Goal: Task Accomplishment & Management: Use online tool/utility

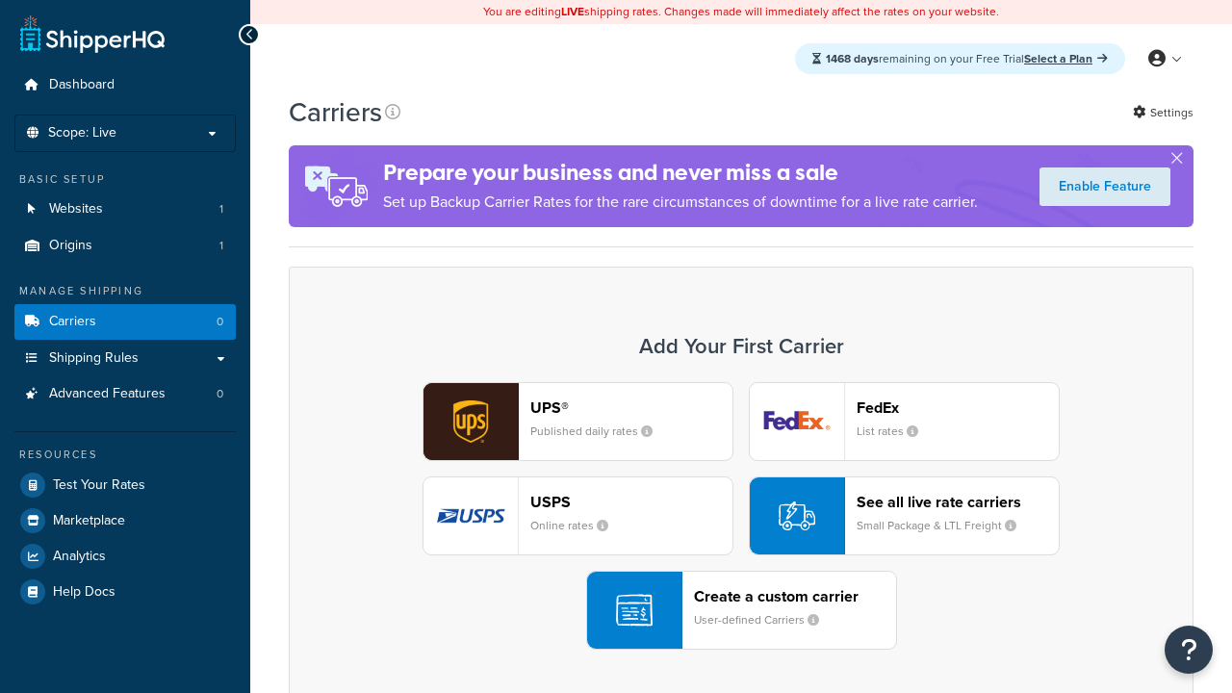
click at [741, 516] on div "UPS® Published daily rates FedEx List rates USPS Online rates See all live rate…" at bounding box center [741, 516] width 864 height 268
click at [741, 610] on div "Create a custom carrier User-defined Carriers" at bounding box center [795, 610] width 202 height 46
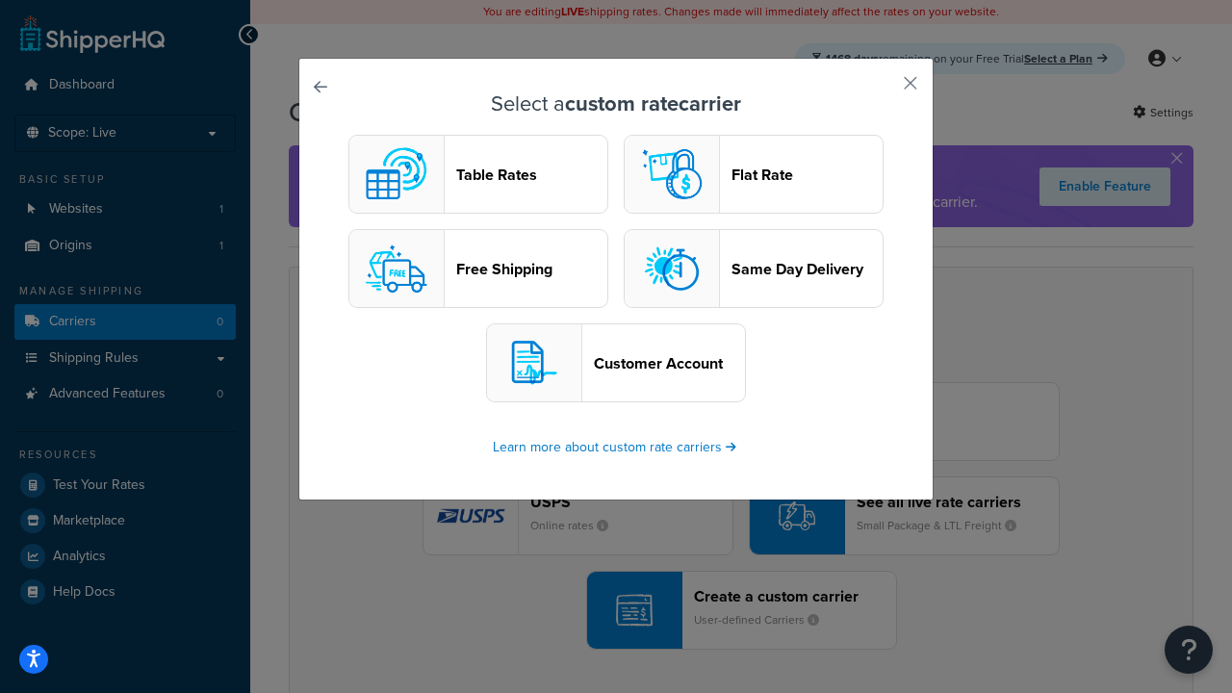
click at [478, 174] on header "Table Rates" at bounding box center [531, 175] width 151 height 18
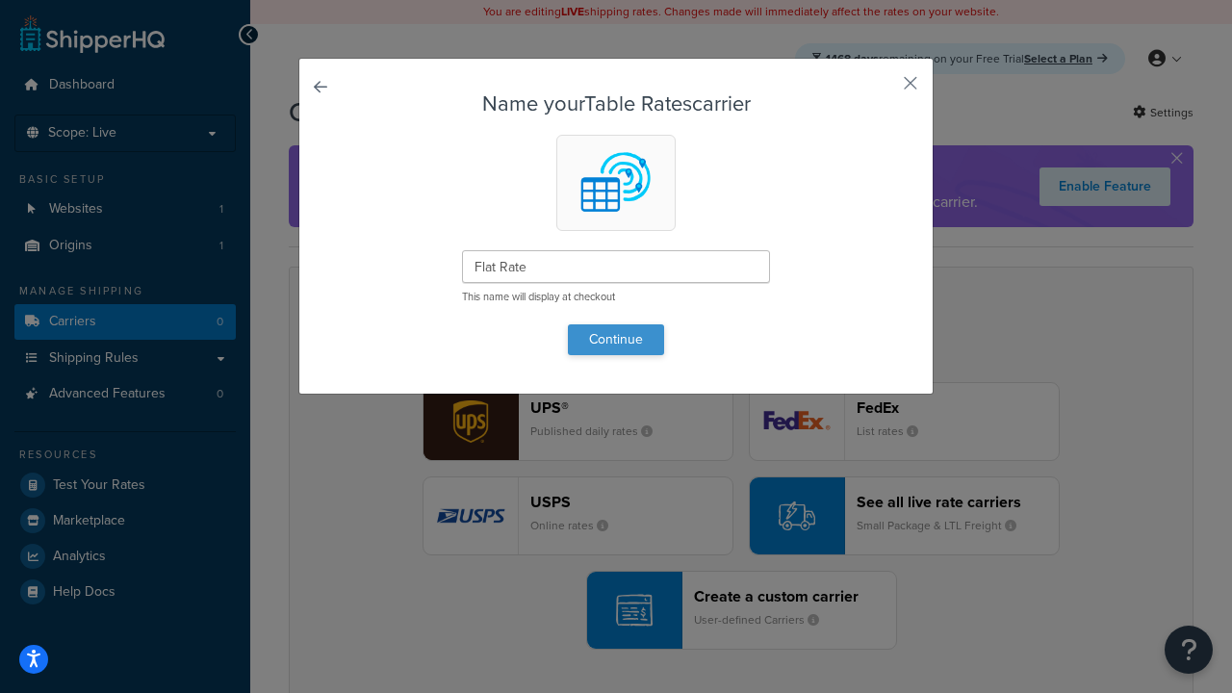
type input "Flat Rate"
click at [616, 339] on button "Continue" at bounding box center [616, 339] width 96 height 31
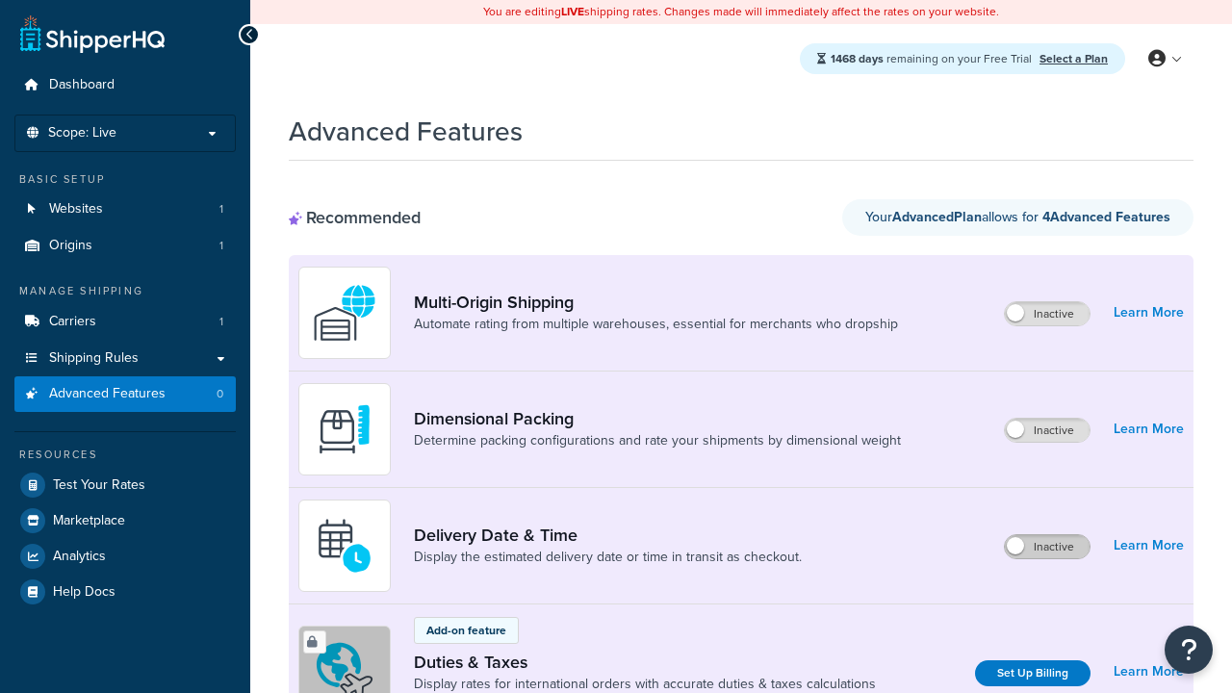
click at [1047, 547] on label "Inactive" at bounding box center [1047, 546] width 85 height 23
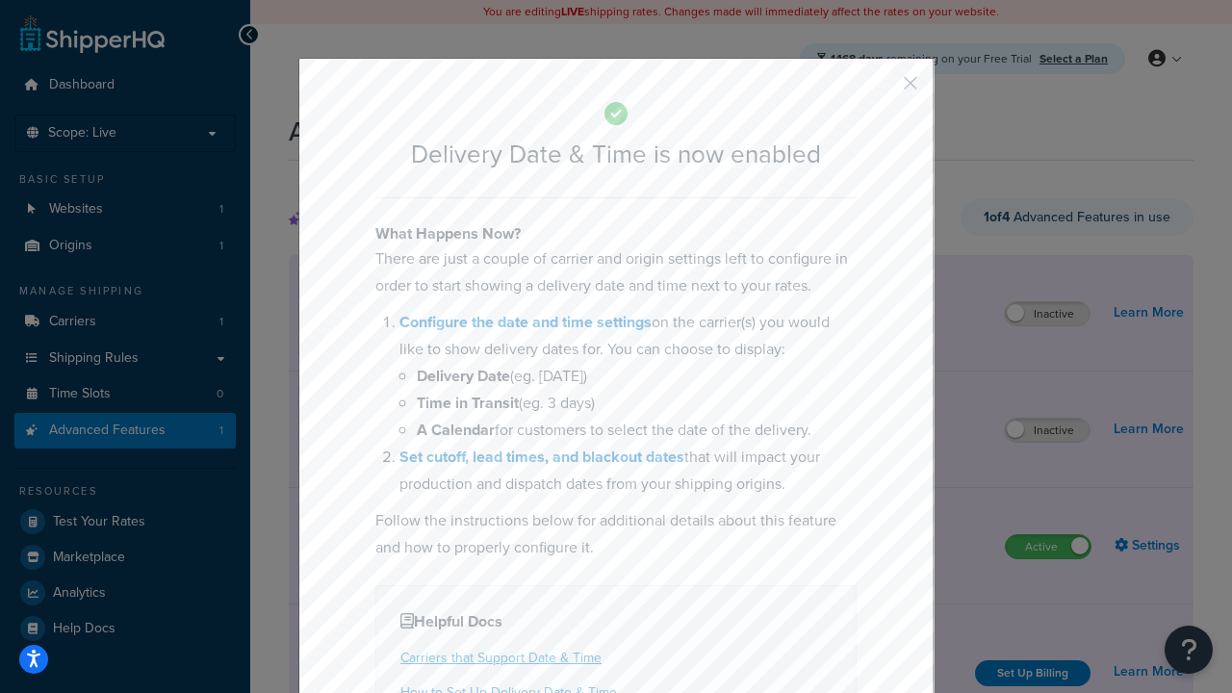
click at [881, 89] on button "button" at bounding box center [881, 90] width 5 height 5
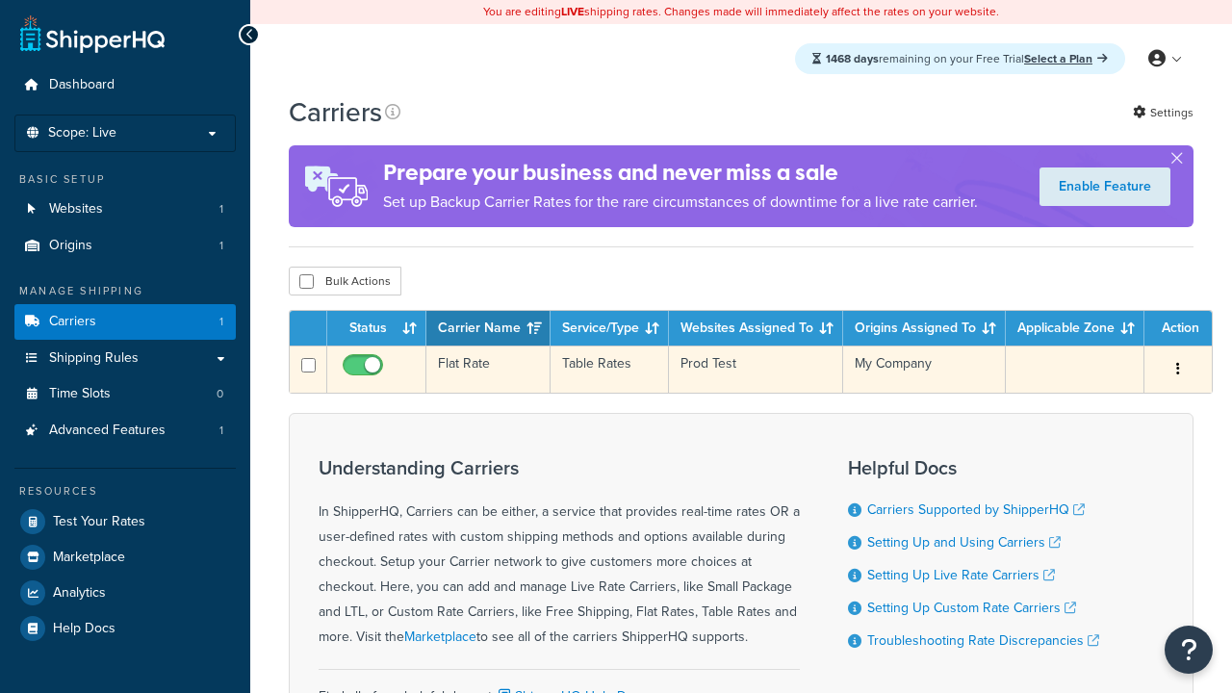
click at [488, 369] on td "Flat Rate" at bounding box center [488, 368] width 124 height 47
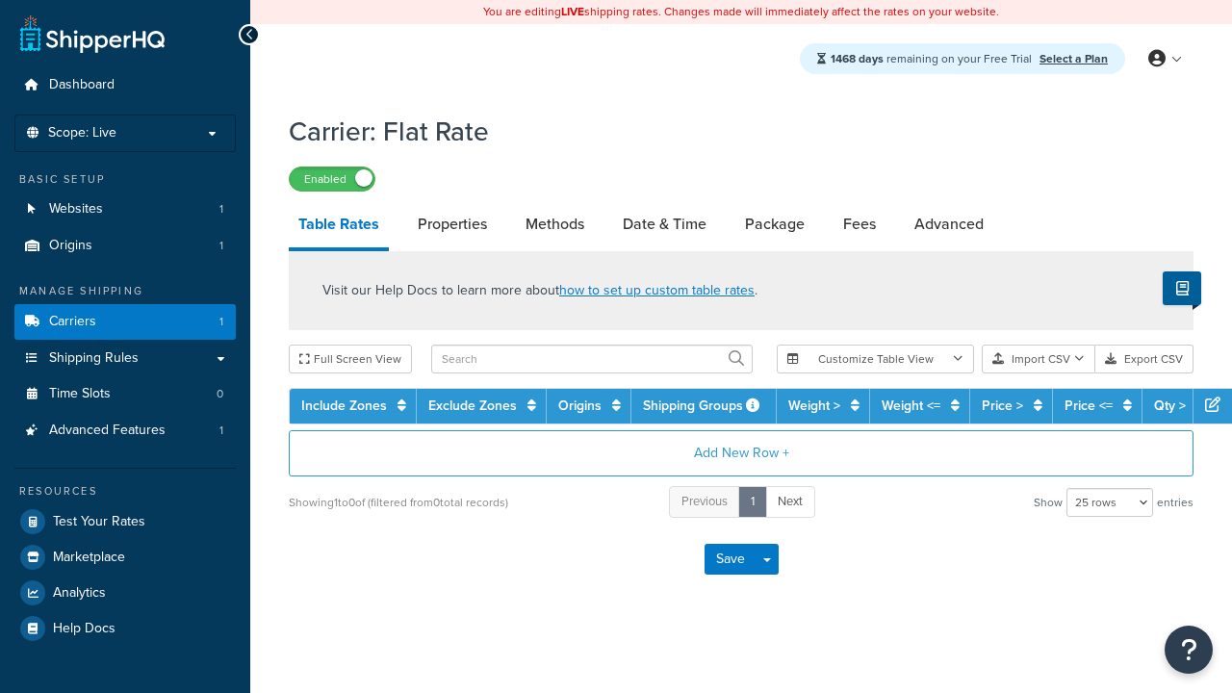
select select "25"
click at [664, 225] on link "Date & Time" at bounding box center [664, 224] width 103 height 46
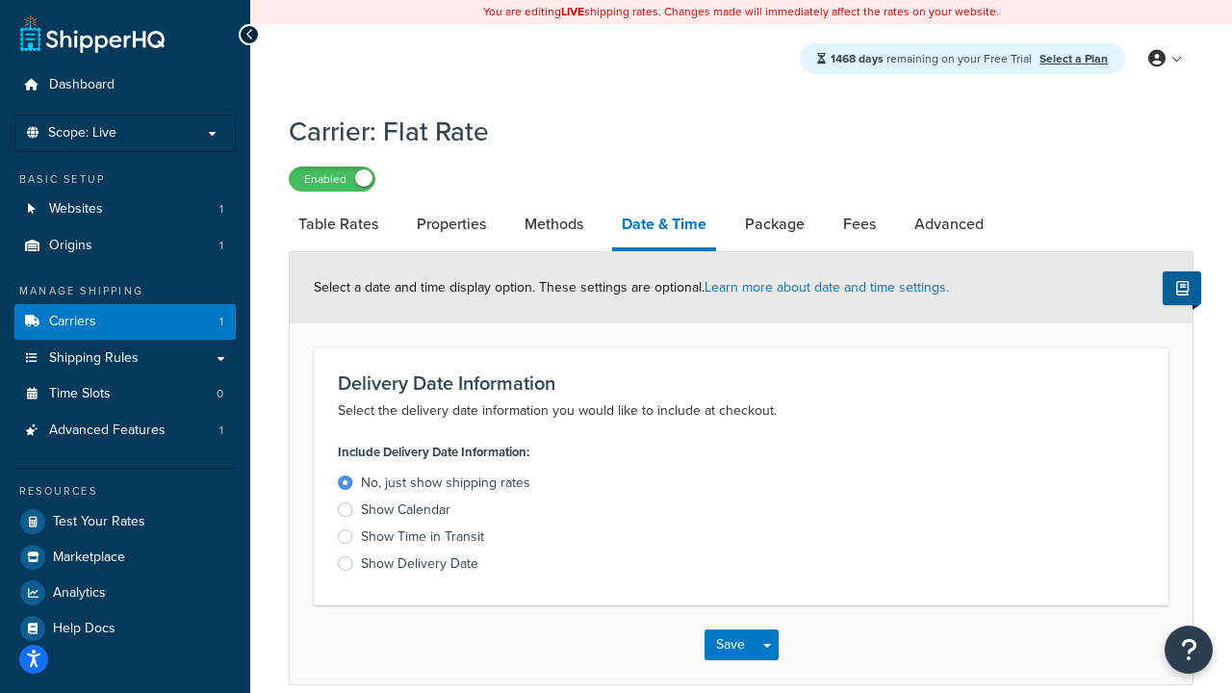
click at [420, 567] on div "Show Delivery Date" at bounding box center [419, 563] width 117 height 19
click at [0, 0] on input "Show Delivery Date" at bounding box center [0, 0] width 0 height 0
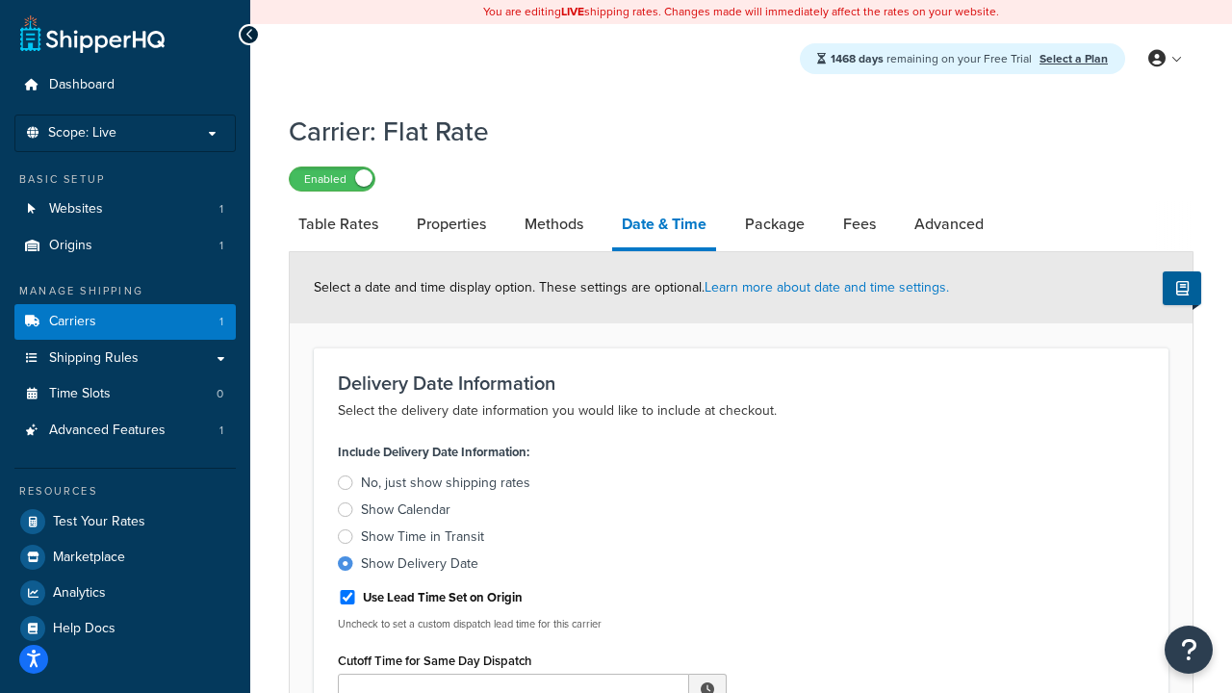
click at [420, 567] on div "Show Delivery Date" at bounding box center [419, 563] width 117 height 19
click at [0, 0] on input "Show Delivery Date" at bounding box center [0, 0] width 0 height 0
type input "11:00 AM"
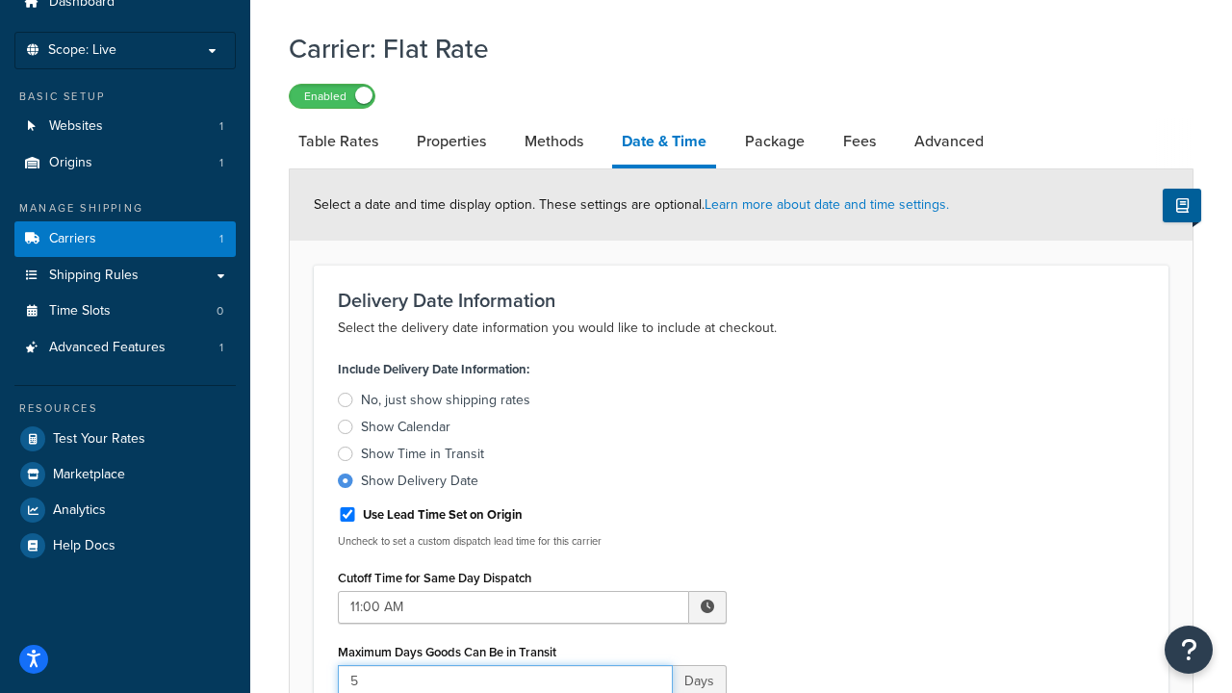
type input "5"
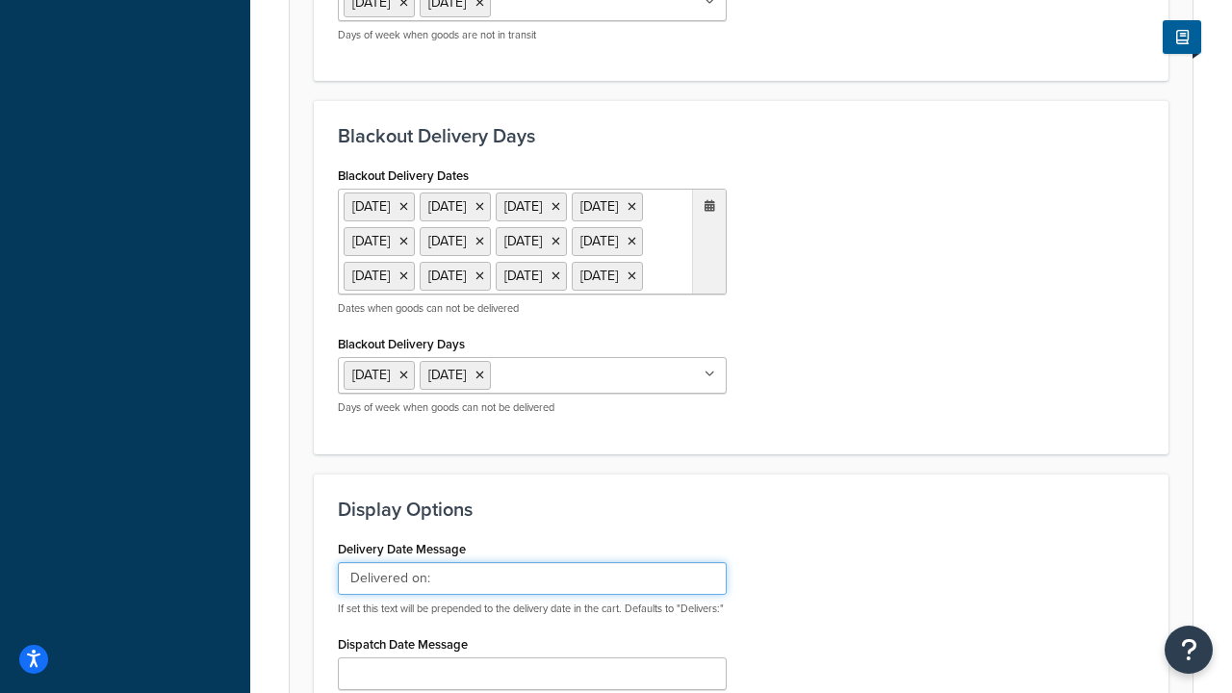
type input "Delivered on:"
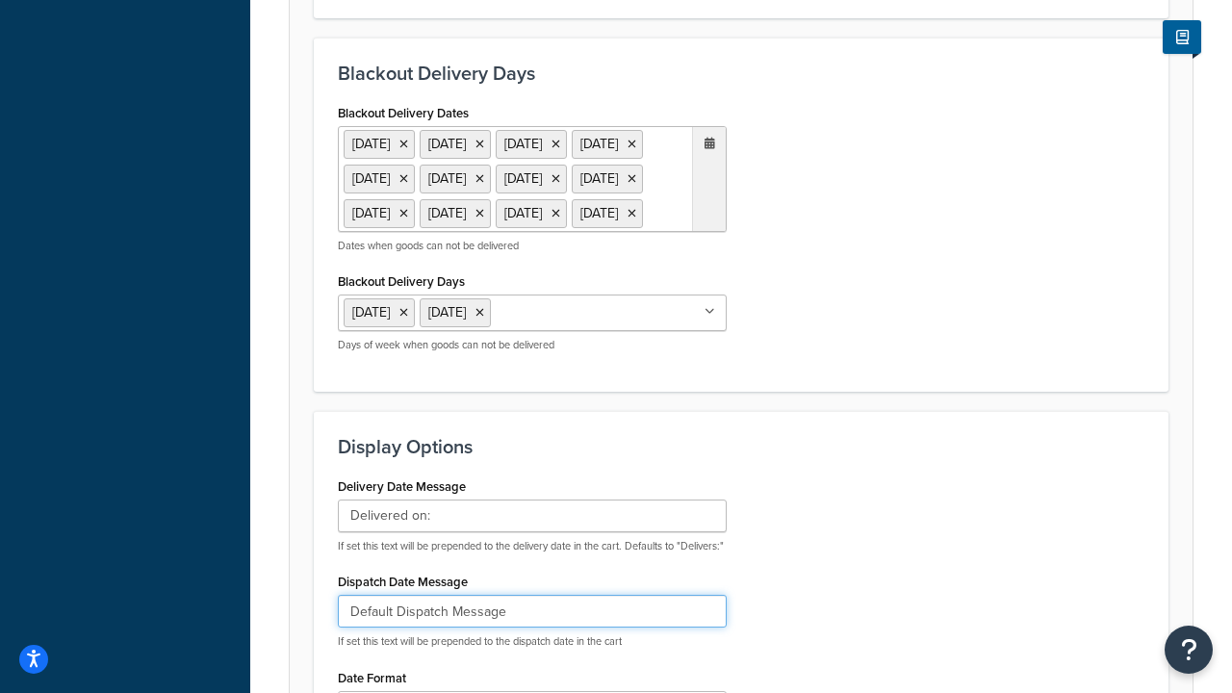
type input "Default Dispatch Message"
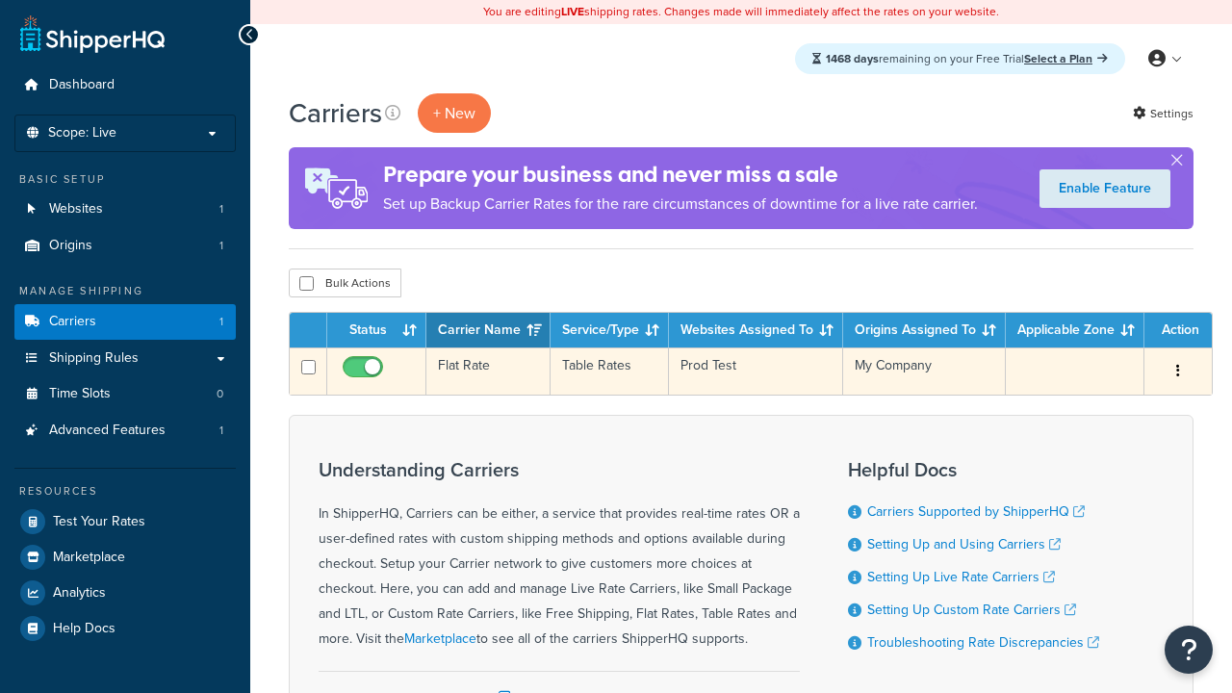
click at [488, 371] on td "Flat Rate" at bounding box center [488, 370] width 124 height 47
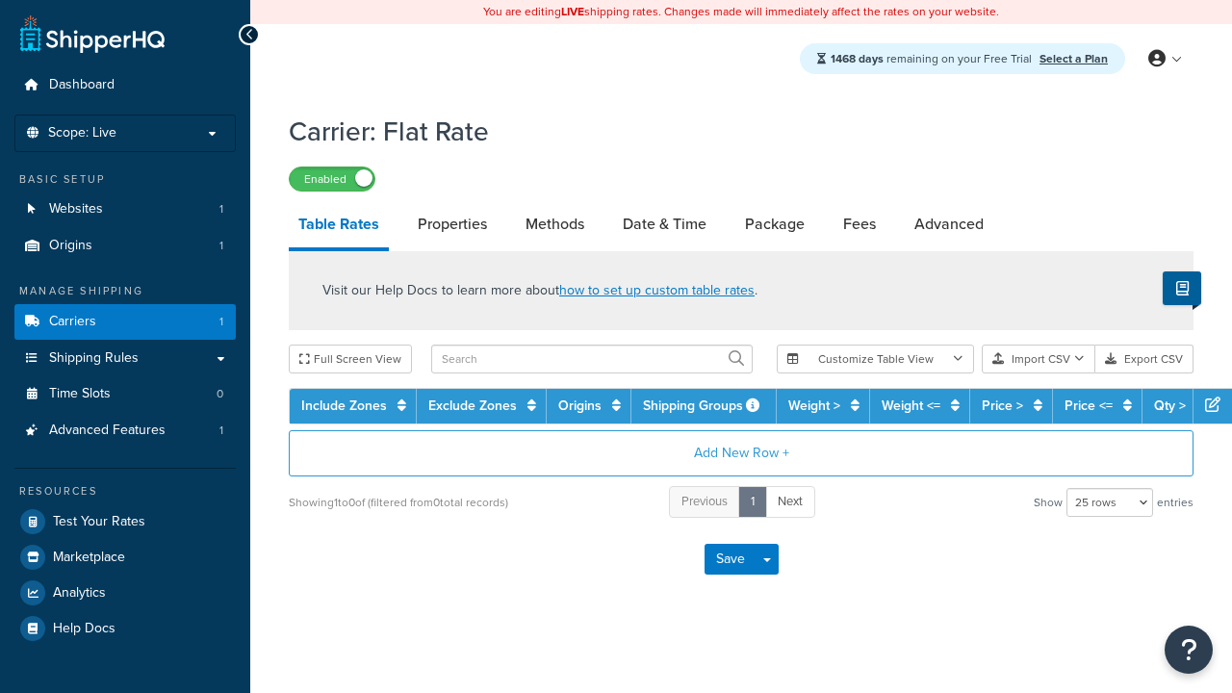
select select "25"
click at [664, 225] on link "Date & Time" at bounding box center [664, 224] width 103 height 46
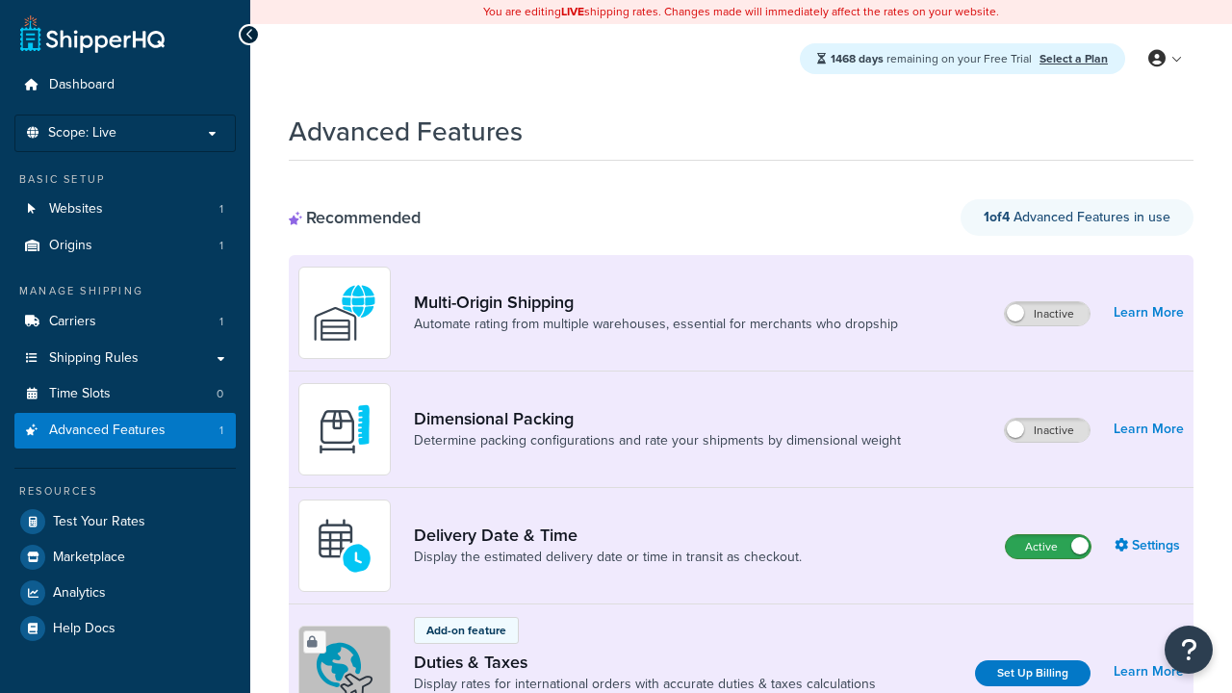
click at [1048, 547] on label "Active" at bounding box center [1048, 546] width 85 height 23
